Goal: Navigation & Orientation: Understand site structure

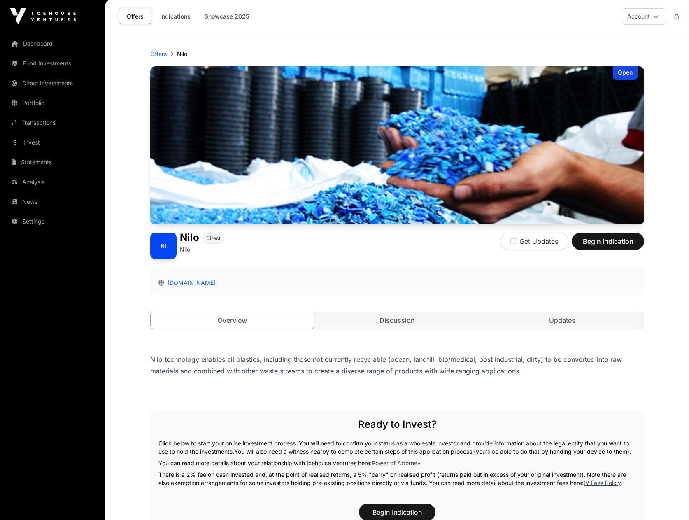
click at [175, 15] on link "Indications" at bounding box center [175, 17] width 41 height 16
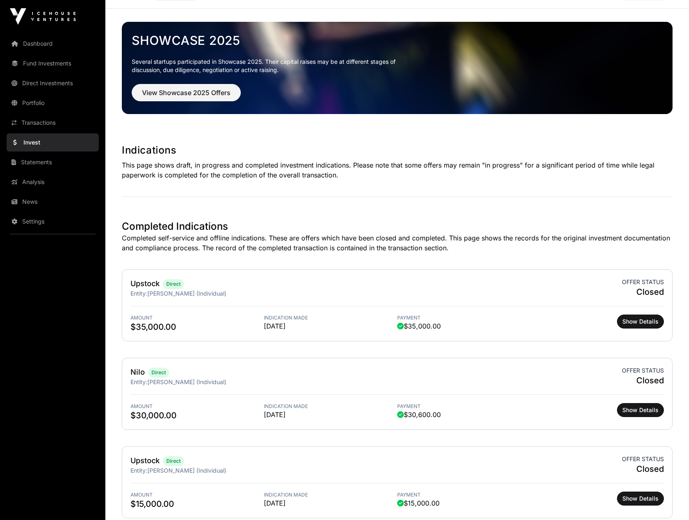
scroll to position [23, 0]
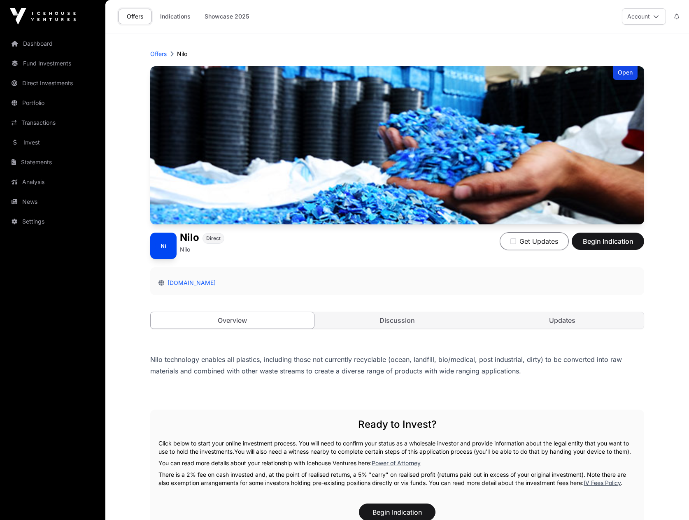
click at [531, 239] on button "Get Updates" at bounding box center [534, 241] width 68 height 17
click at [531, 239] on button "Updates on" at bounding box center [535, 241] width 65 height 17
click at [222, 319] on link "Overview" at bounding box center [232, 320] width 164 height 17
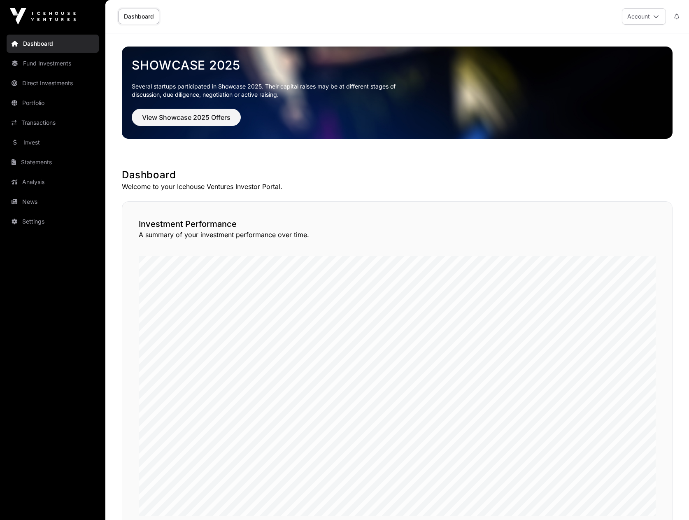
click at [37, 65] on link "Fund Investments" at bounding box center [53, 63] width 92 height 18
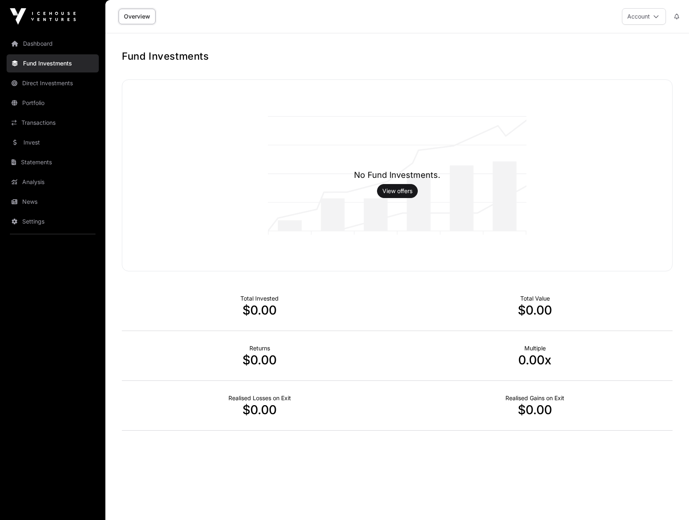
click at [36, 82] on link "Direct Investments" at bounding box center [53, 83] width 92 height 18
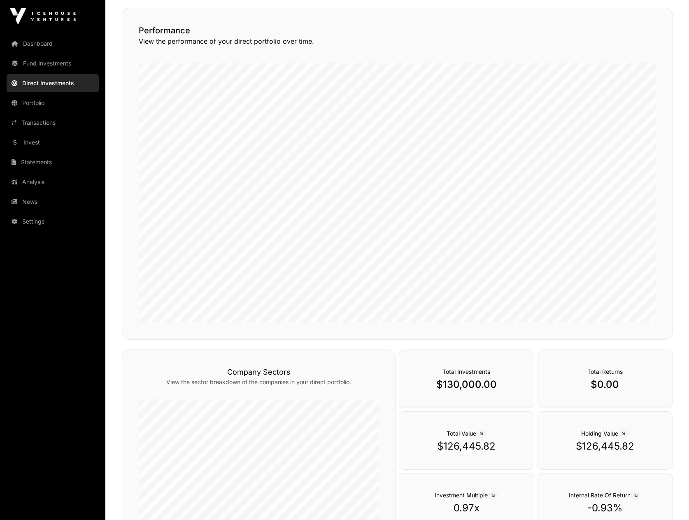
scroll to position [66, 0]
click at [41, 103] on link "Portfolio" at bounding box center [53, 103] width 92 height 18
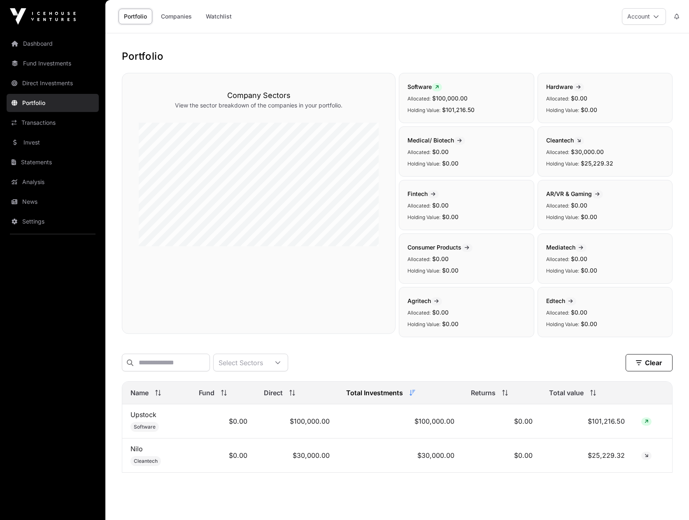
click at [37, 125] on link "Transactions" at bounding box center [53, 123] width 92 height 18
